Goal: Task Accomplishment & Management: Use online tool/utility

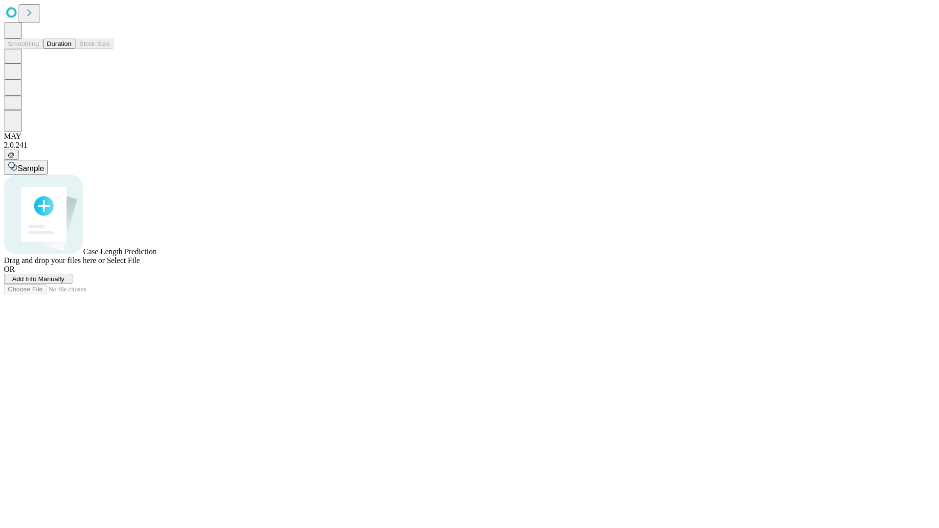
click at [71, 49] on button "Duration" at bounding box center [59, 44] width 32 height 10
click at [65, 283] on span "Add Info Manually" at bounding box center [38, 278] width 52 height 7
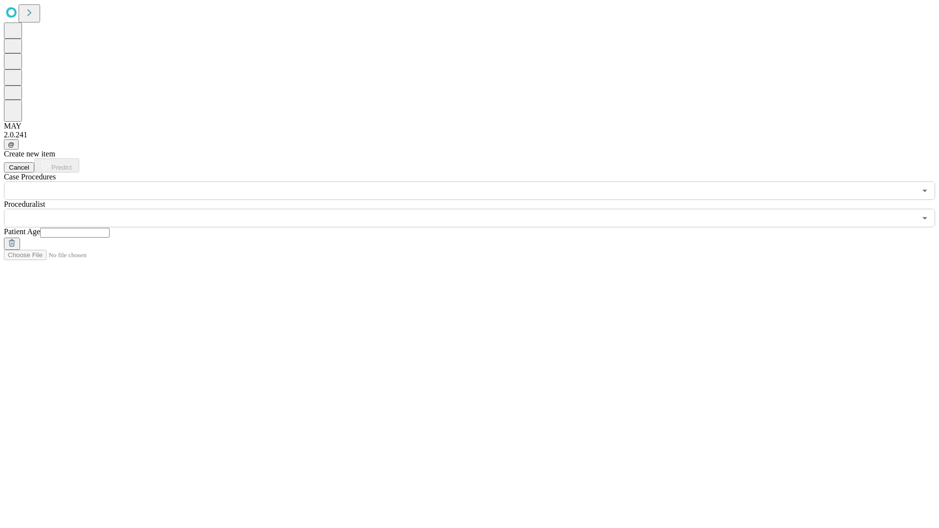
click at [110, 228] on input "text" at bounding box center [74, 233] width 69 height 10
type input "**"
click at [476, 209] on input "text" at bounding box center [460, 218] width 912 height 19
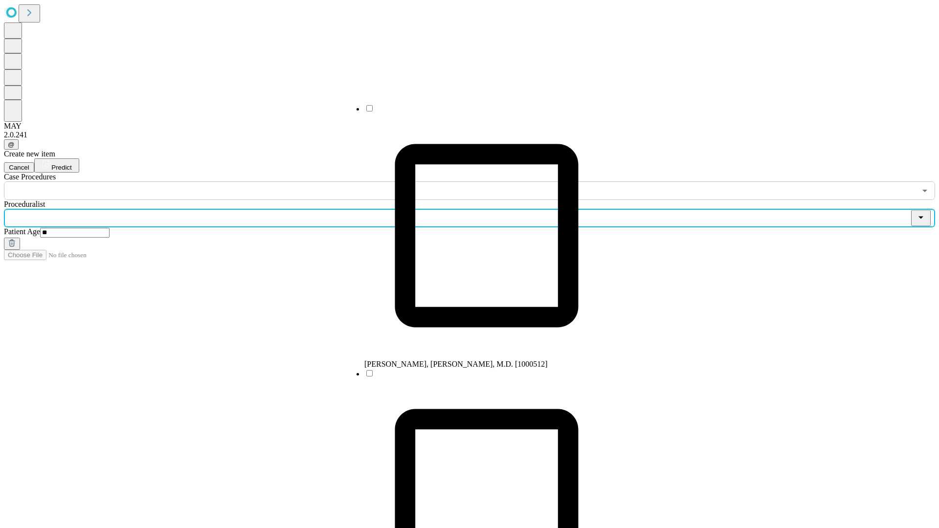
click at [477, 112] on li "[PERSON_NAME], [PERSON_NAME], M.D. [1000512]" at bounding box center [486, 236] width 244 height 265
